Goal: Find specific fact: Find specific fact

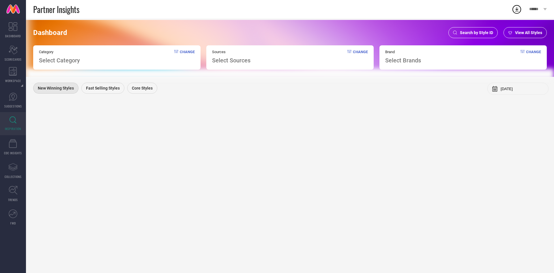
click at [463, 35] on span "Search by Style ID" at bounding box center [476, 32] width 33 height 5
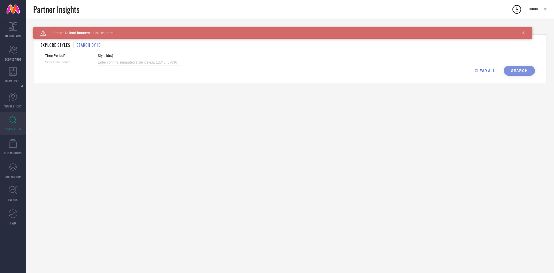
click at [159, 63] on input at bounding box center [140, 62] width 84 height 7
paste input "34262493 34160402 34159749 34159760 32459863 32459819 31376559 32459844 3245982…"
type input "34262493 34160402 34159749 34159760 32459863 32459819 31376559 32459844 3245982…"
select select "9"
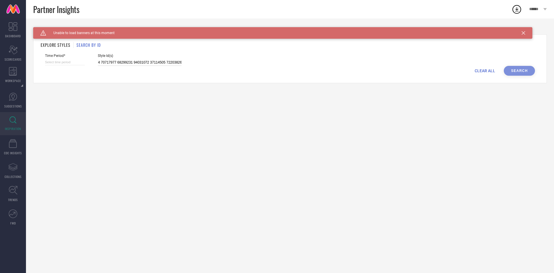
select select "2025"
select select "10"
select select "2025"
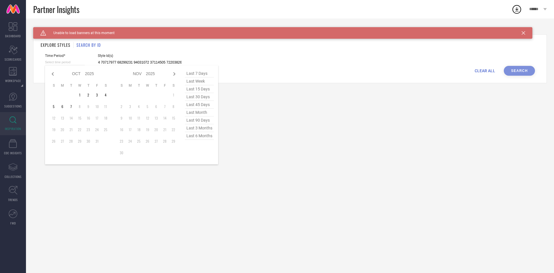
click at [71, 59] on input at bounding box center [65, 62] width 40 height 6
type input "34262493 34160402 34159749 34159760 32459863 32459819 31376559 32459844 3245982…"
click at [199, 122] on span "last 90 days" at bounding box center [199, 120] width 29 height 8
type input "[DATE] to [DATE]"
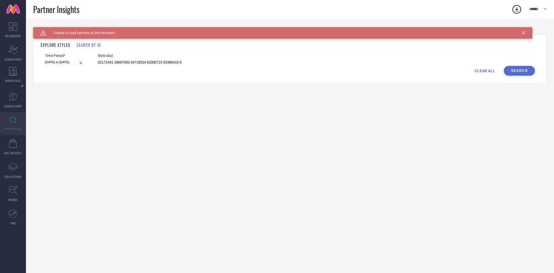
click at [528, 66] on button "Search" at bounding box center [519, 71] width 31 height 10
